Goal: Check status: Check status

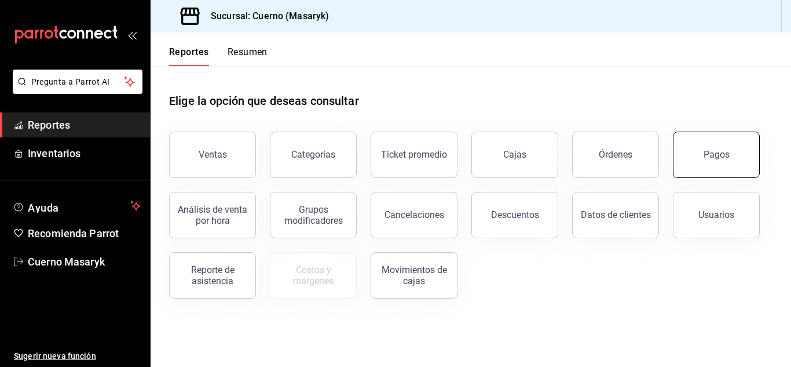
click at [713, 159] on div "Pagos" at bounding box center [717, 154] width 26 height 11
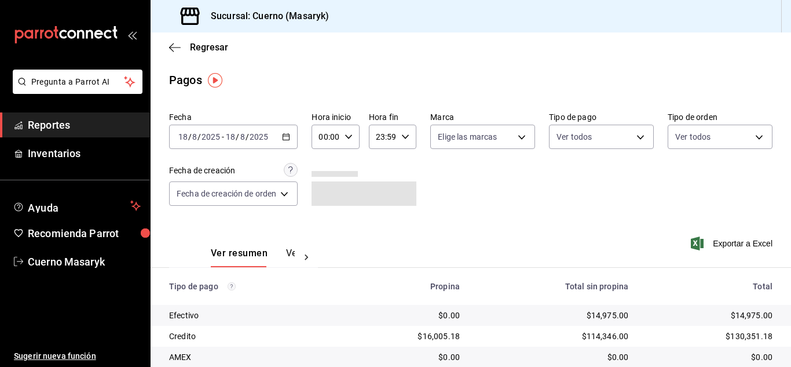
click at [324, 138] on input "00:00" at bounding box center [326, 136] width 28 height 23
click at [323, 221] on span "06" at bounding box center [325, 217] width 5 height 9
click at [507, 219] on div at bounding box center [395, 183] width 791 height 367
click at [346, 136] on \(Stroke\) "button" at bounding box center [348, 136] width 7 height 4
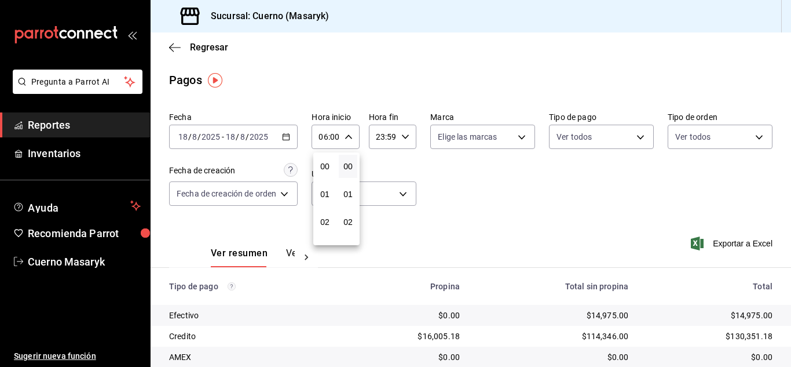
scroll to position [167, 0]
click at [324, 189] on button "07" at bounding box center [325, 193] width 19 height 23
click at [515, 217] on div at bounding box center [395, 183] width 791 height 367
click at [346, 141] on div "07:00 Hora inicio" at bounding box center [335, 137] width 47 height 24
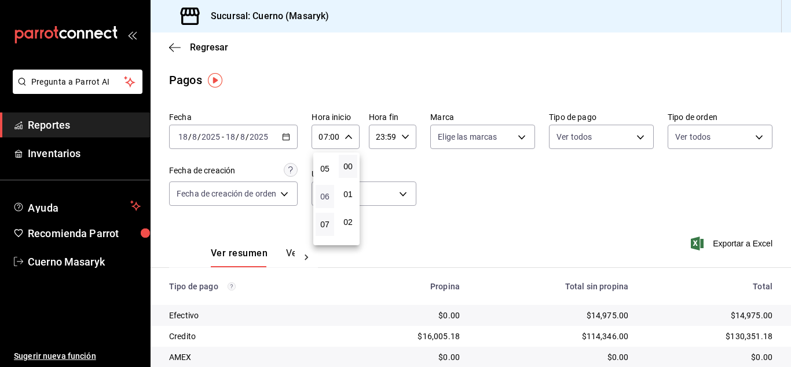
click at [323, 195] on span "06" at bounding box center [325, 196] width 5 height 9
click at [542, 218] on div at bounding box center [395, 183] width 791 height 367
click at [349, 136] on icon "button" at bounding box center [349, 137] width 8 height 8
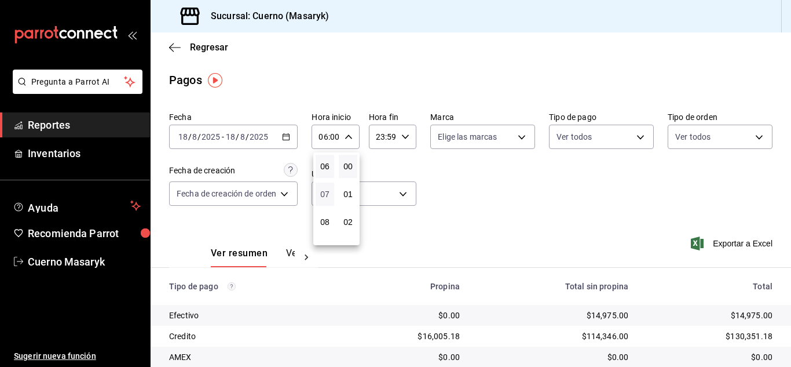
click at [324, 190] on span "07" at bounding box center [325, 193] width 5 height 9
type input "07:00"
click at [476, 204] on div at bounding box center [395, 183] width 791 height 367
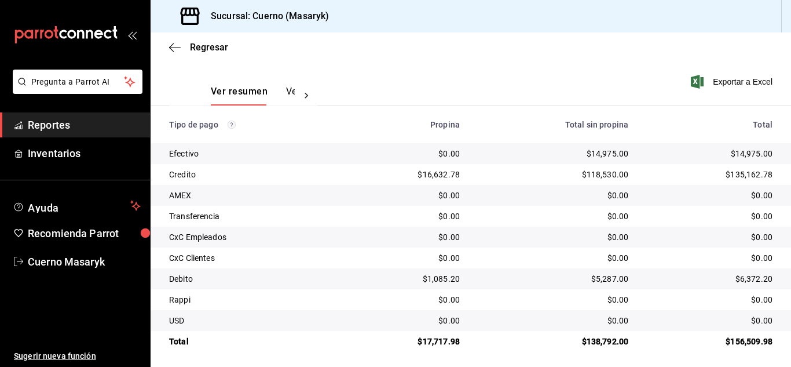
scroll to position [166, 0]
